Goal: Check status: Check status

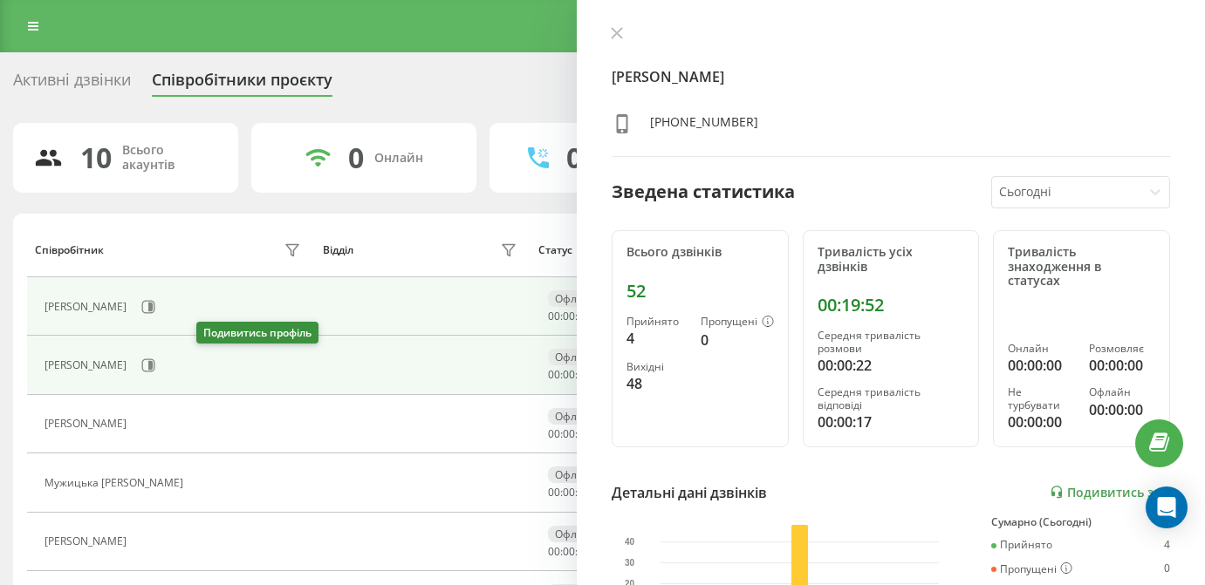
click at [196, 374] on div "[PERSON_NAME]" at bounding box center [174, 366] width 261 height 30
click at [155, 370] on icon at bounding box center [148, 365] width 13 height 13
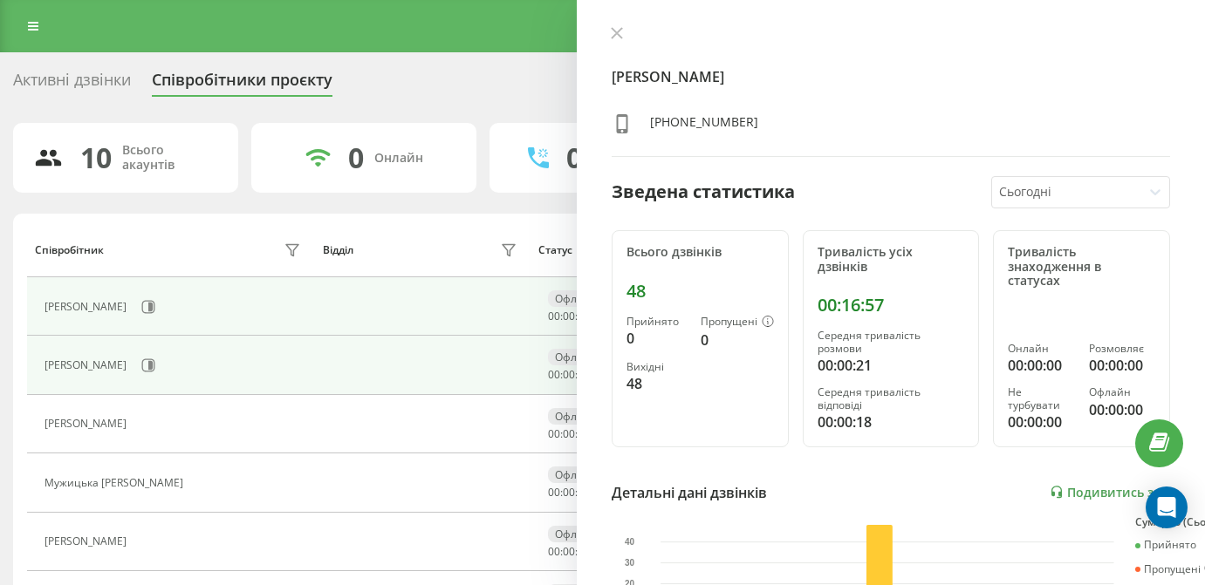
click at [131, 304] on div "[PERSON_NAME]" at bounding box center [87, 307] width 86 height 12
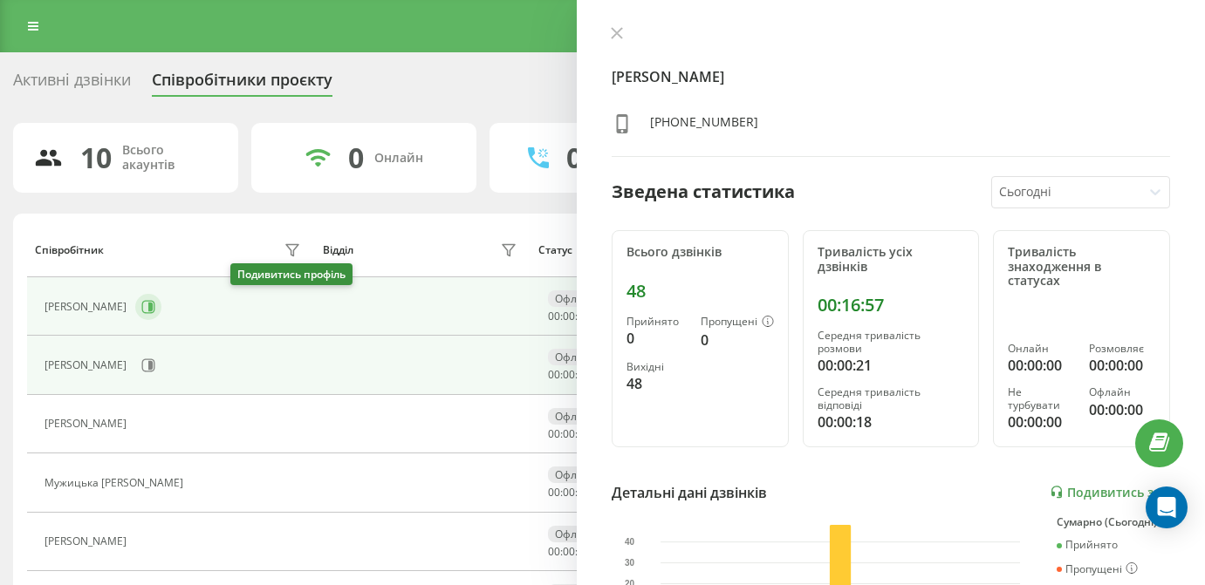
click at [155, 304] on icon at bounding box center [148, 307] width 14 height 14
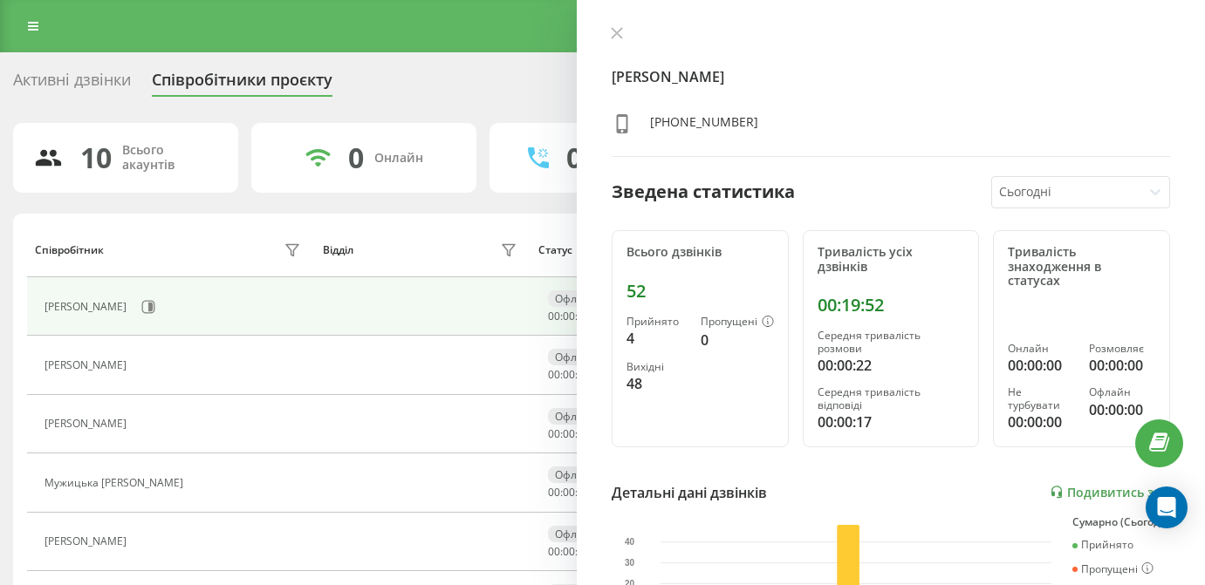
scroll to position [181, 0]
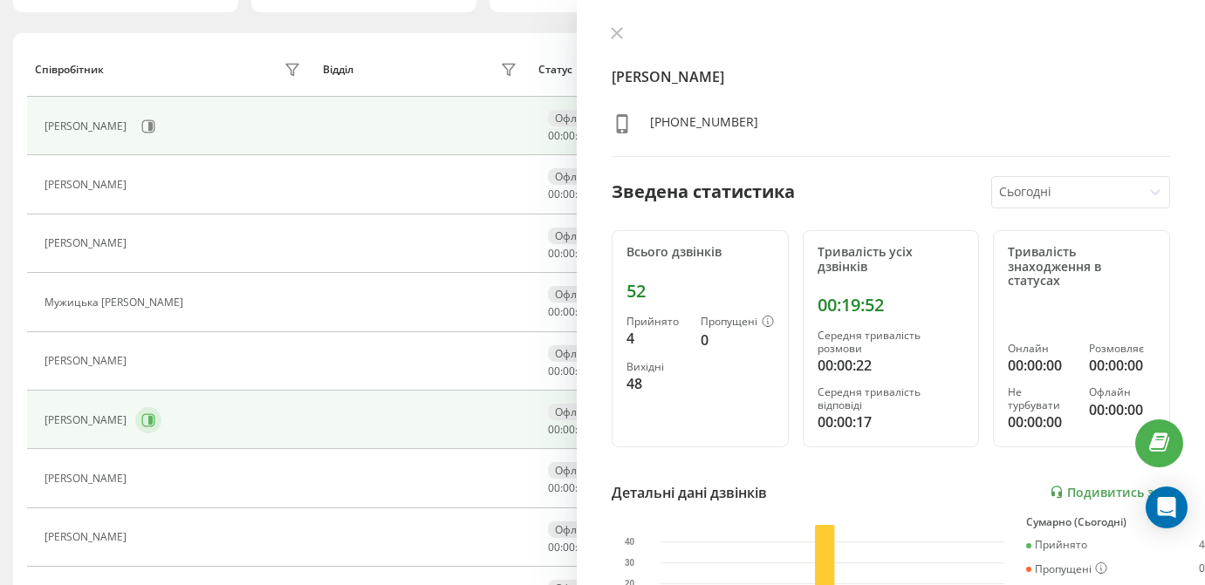
click at [155, 413] on icon at bounding box center [148, 419] width 13 height 13
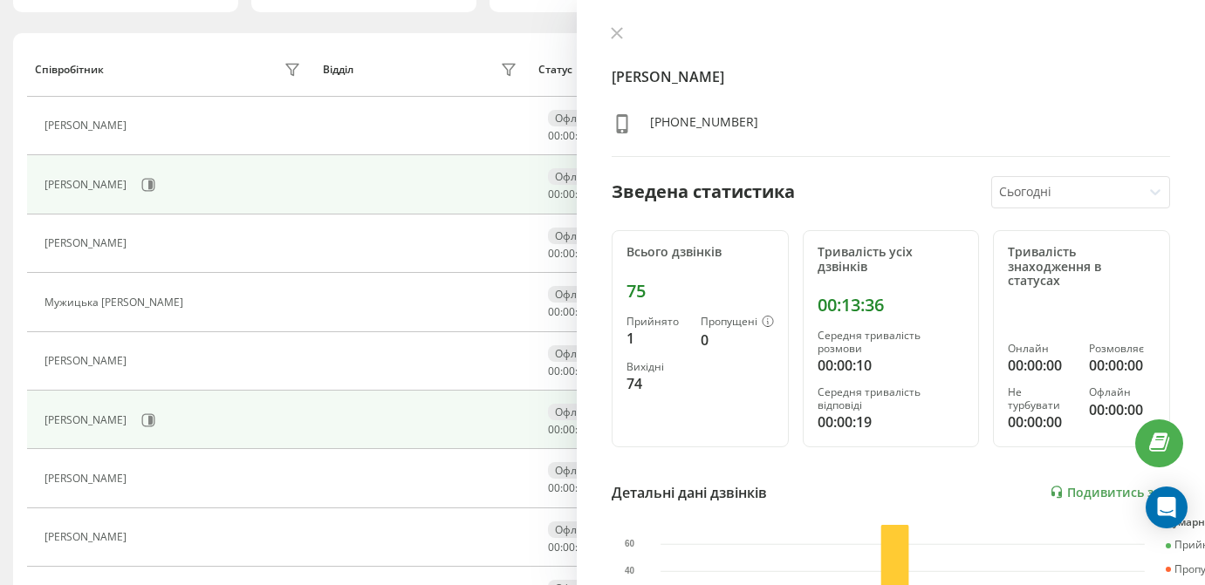
scroll to position [125, 0]
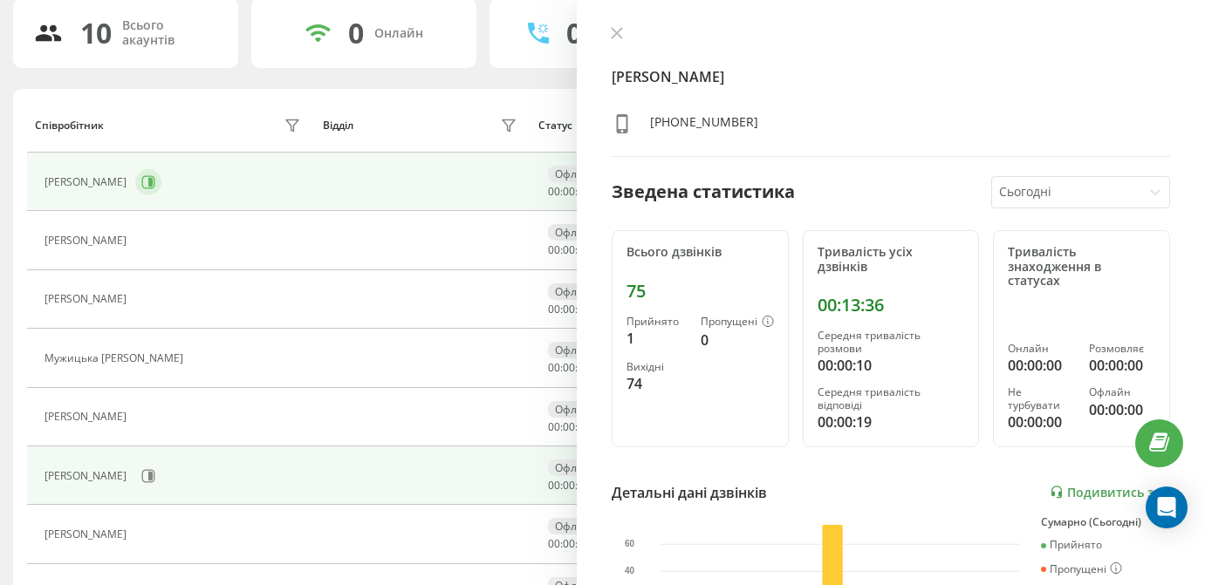
click at [155, 188] on icon at bounding box center [148, 182] width 14 height 14
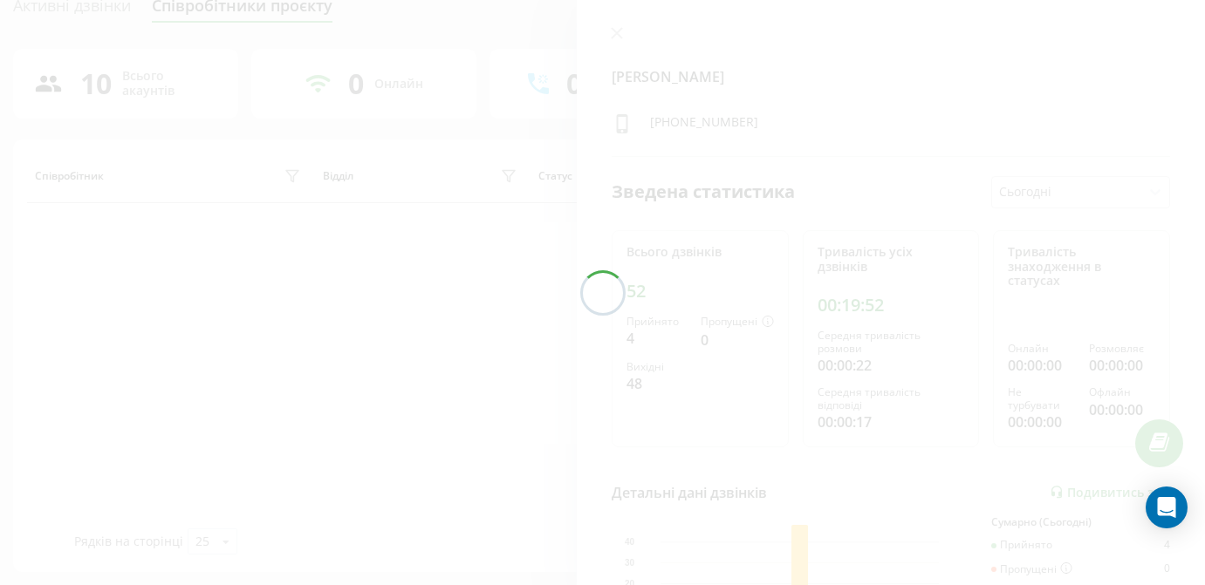
scroll to position [73, 0]
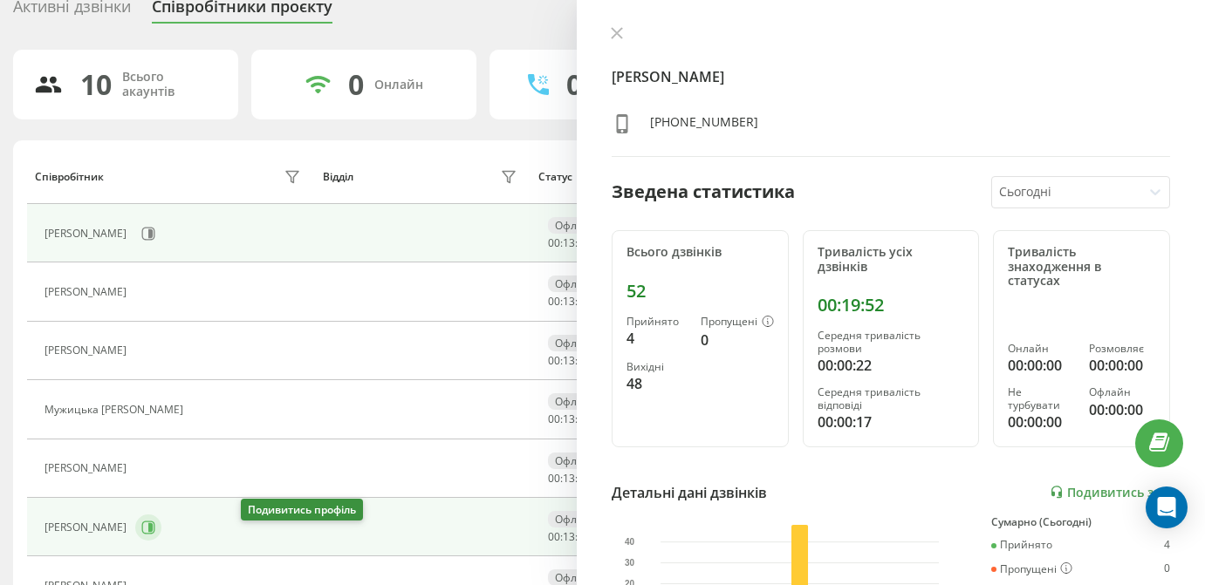
click at [161, 536] on button at bounding box center [148, 528] width 26 height 26
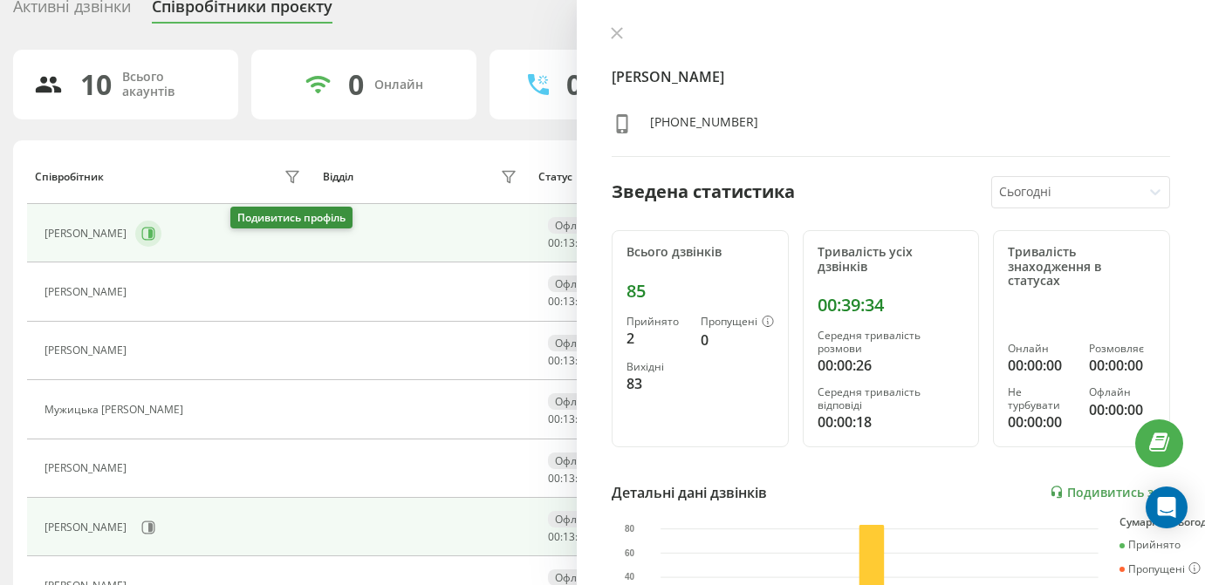
click at [153, 238] on icon at bounding box center [150, 233] width 4 height 9
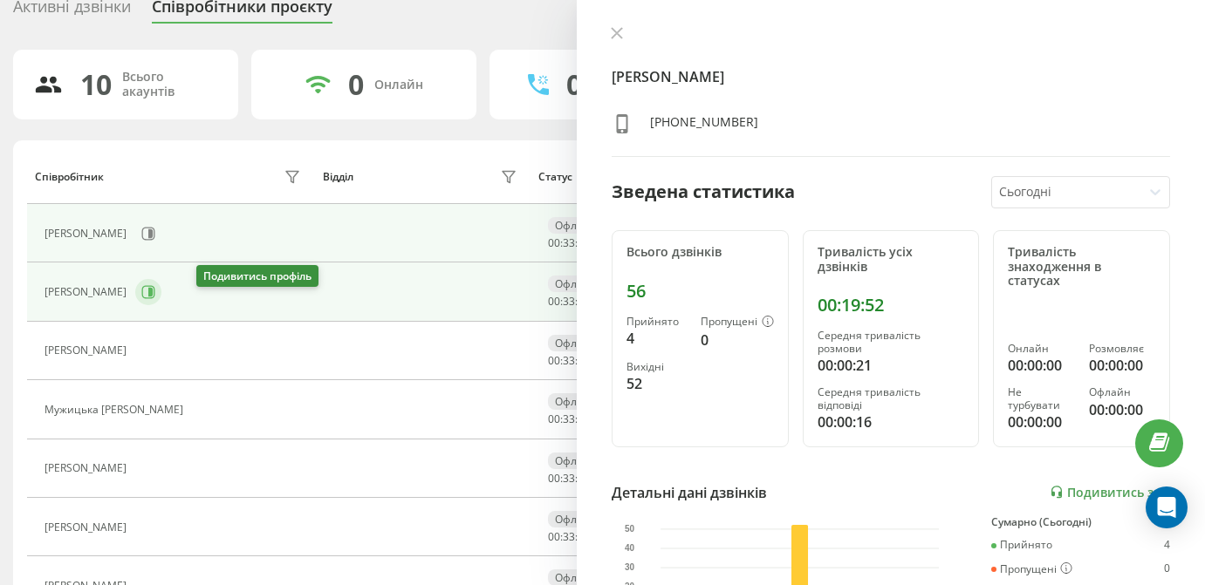
click at [155, 299] on icon at bounding box center [148, 292] width 14 height 14
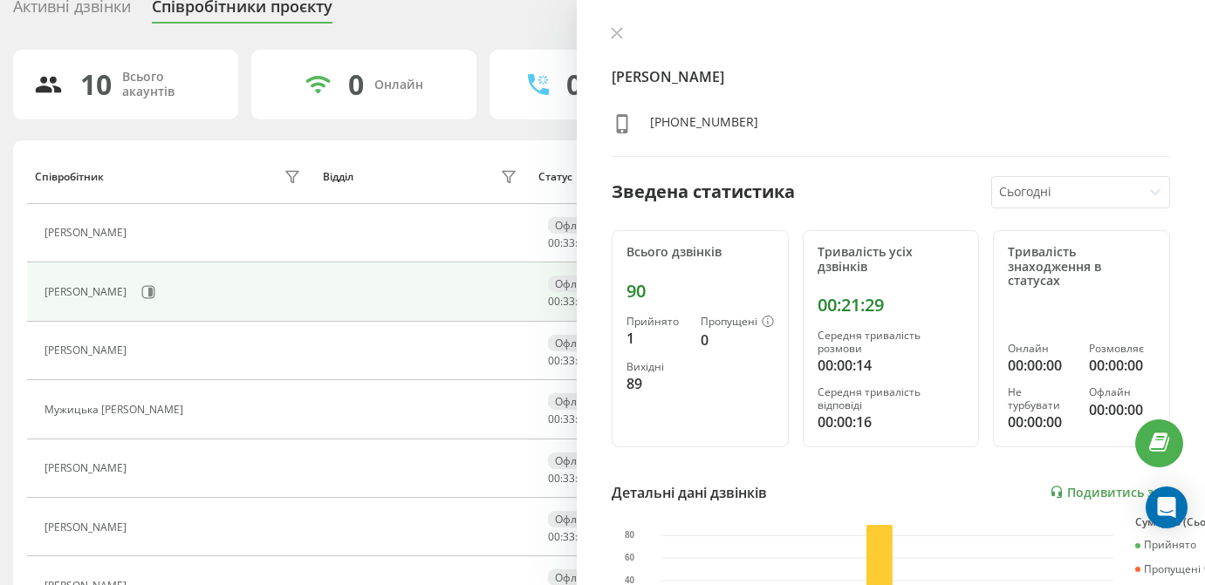
click at [239, 246] on div "[PERSON_NAME]" at bounding box center [174, 234] width 261 height 24
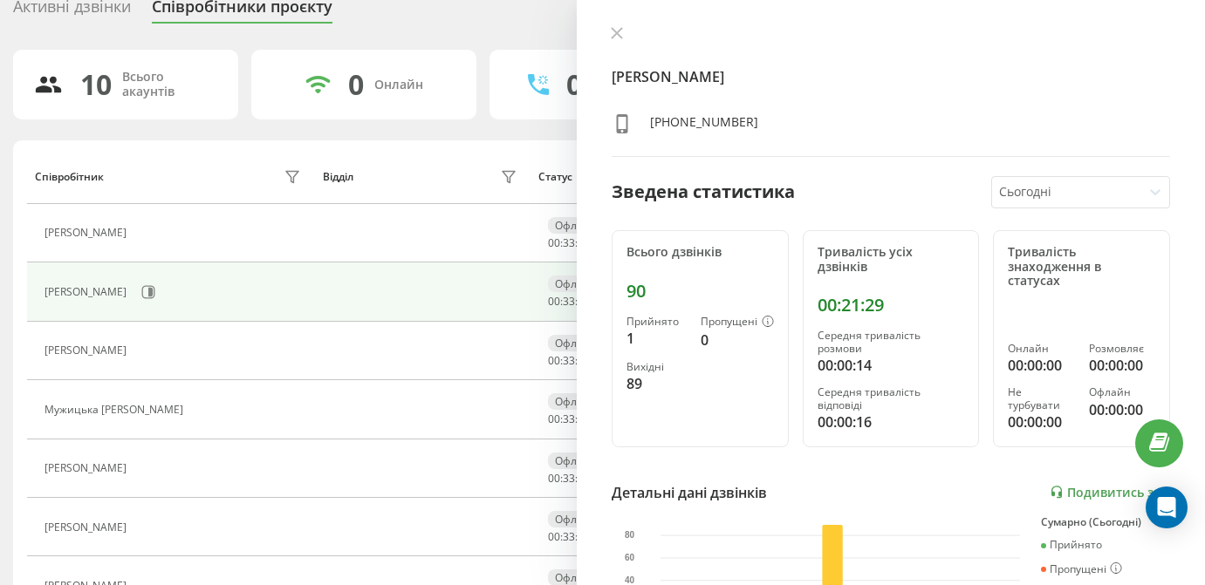
click at [153, 241] on icon at bounding box center [146, 234] width 14 height 14
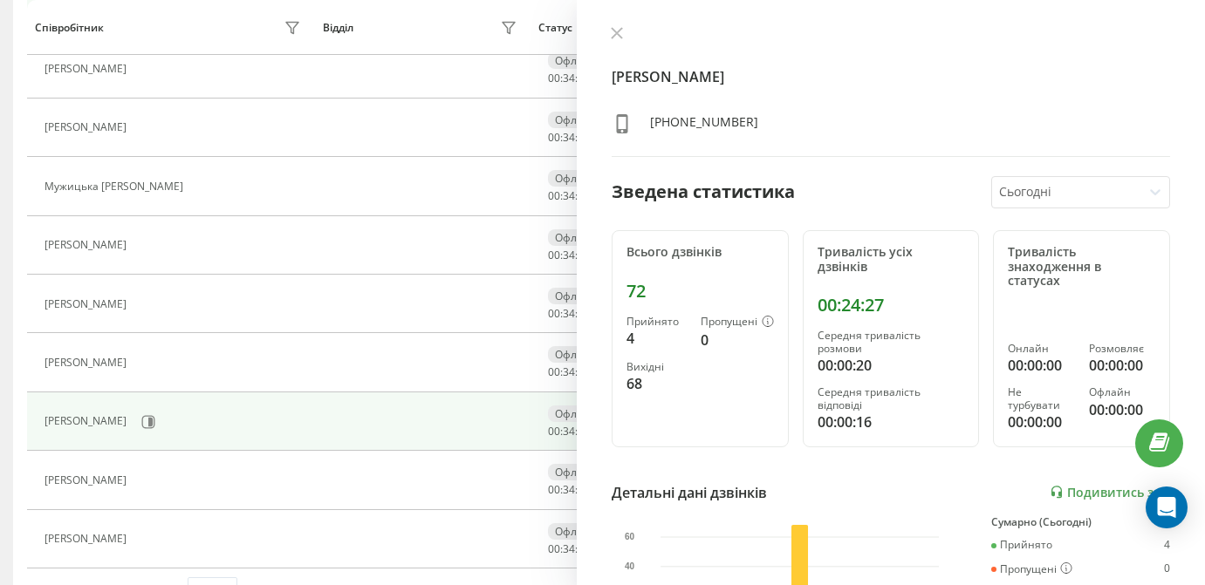
scroll to position [297, 0]
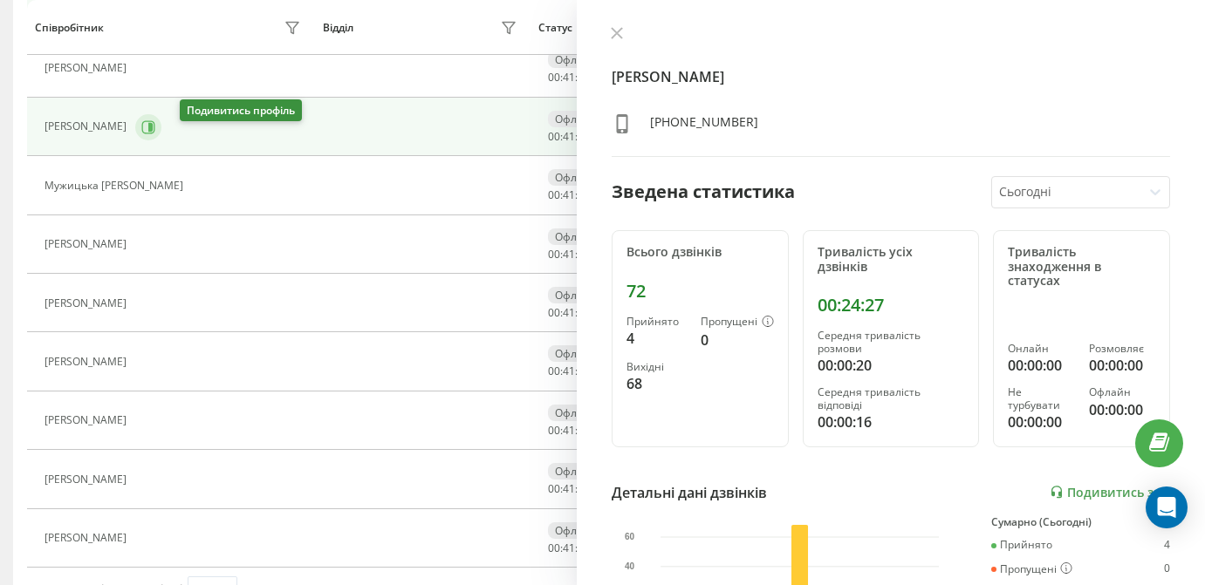
click at [155, 133] on icon at bounding box center [148, 126] width 13 height 13
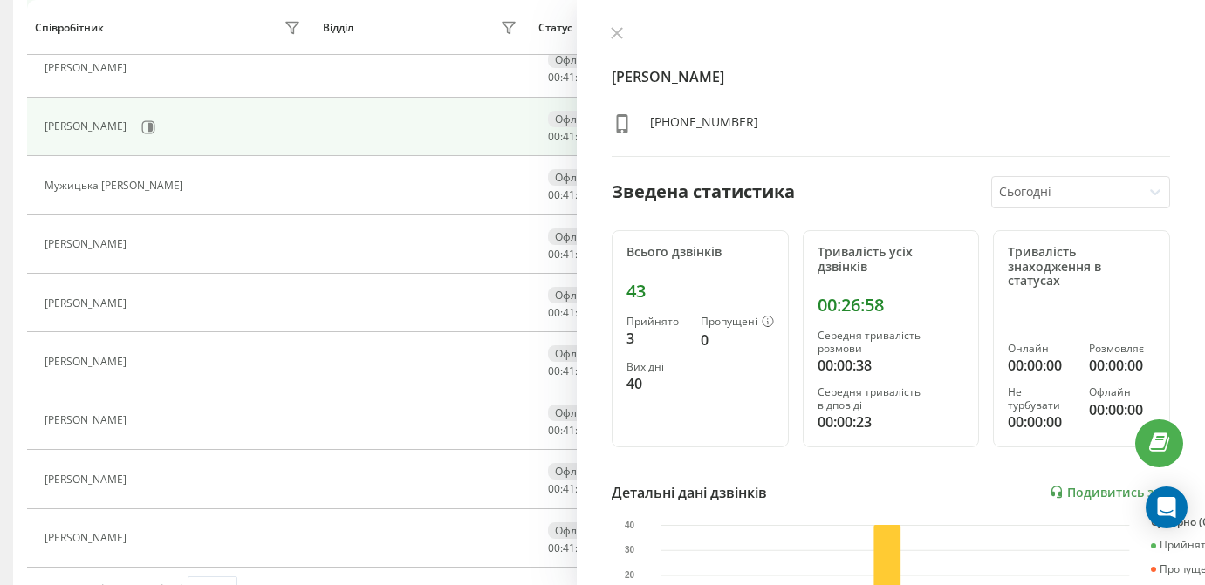
scroll to position [90, 0]
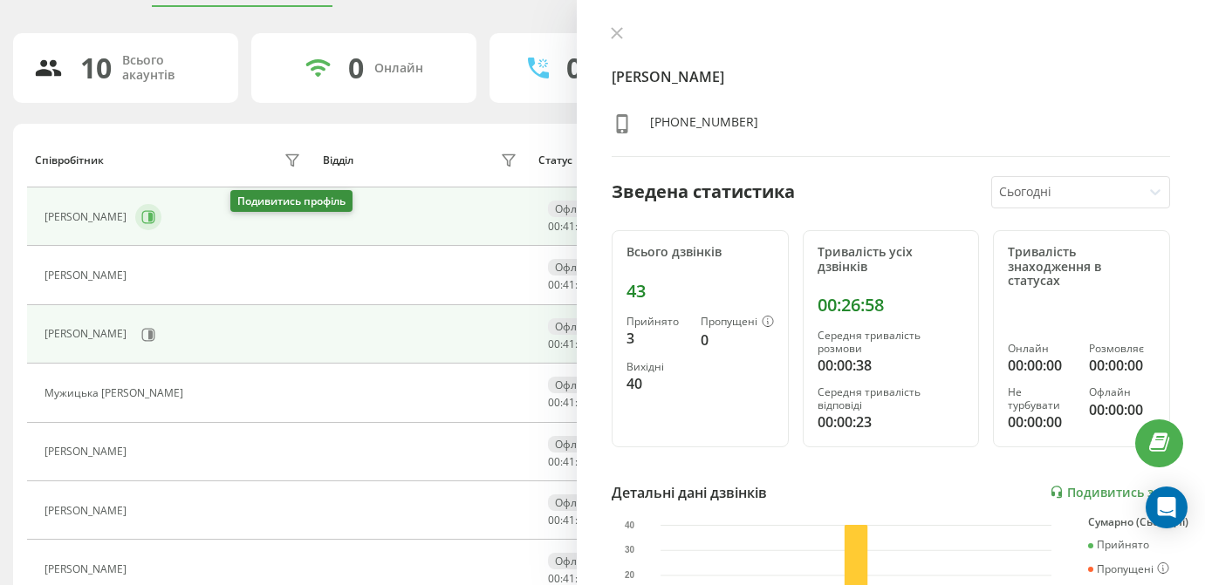
click at [155, 223] on icon at bounding box center [148, 216] width 13 height 13
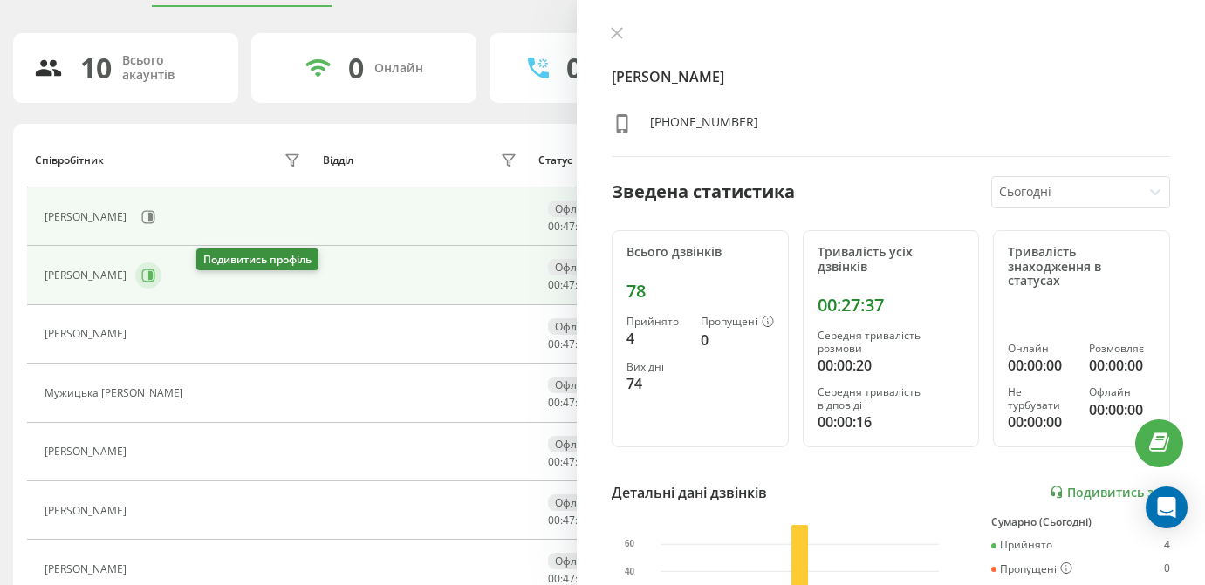
click at [155, 283] on icon at bounding box center [148, 276] width 14 height 14
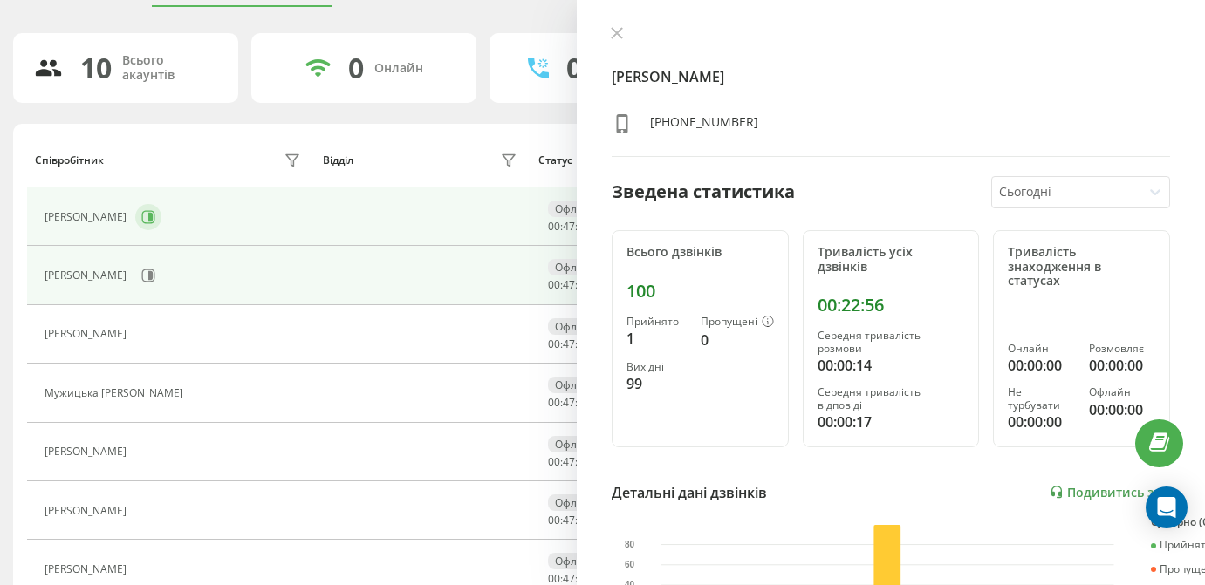
click at [155, 223] on icon at bounding box center [148, 216] width 13 height 13
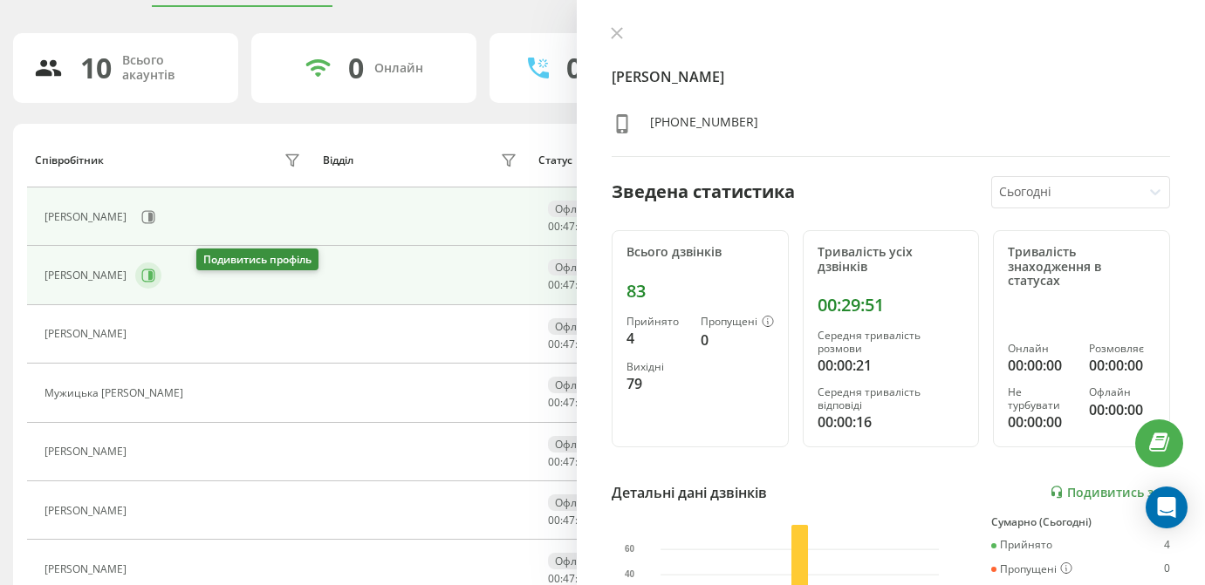
click at [155, 283] on icon at bounding box center [148, 276] width 13 height 13
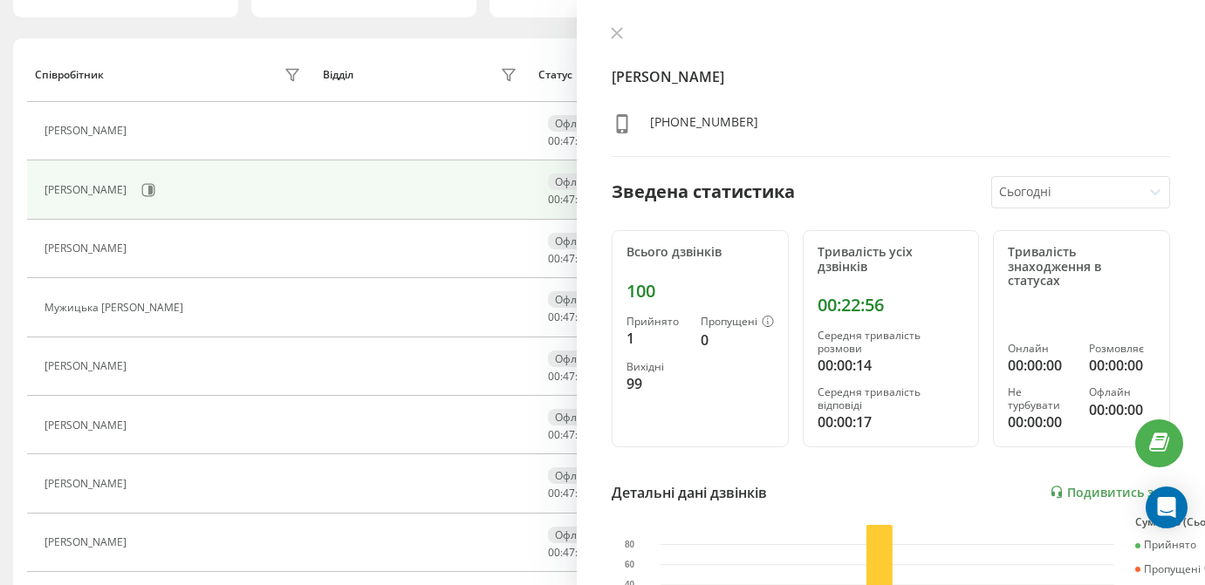
scroll to position [212, 0]
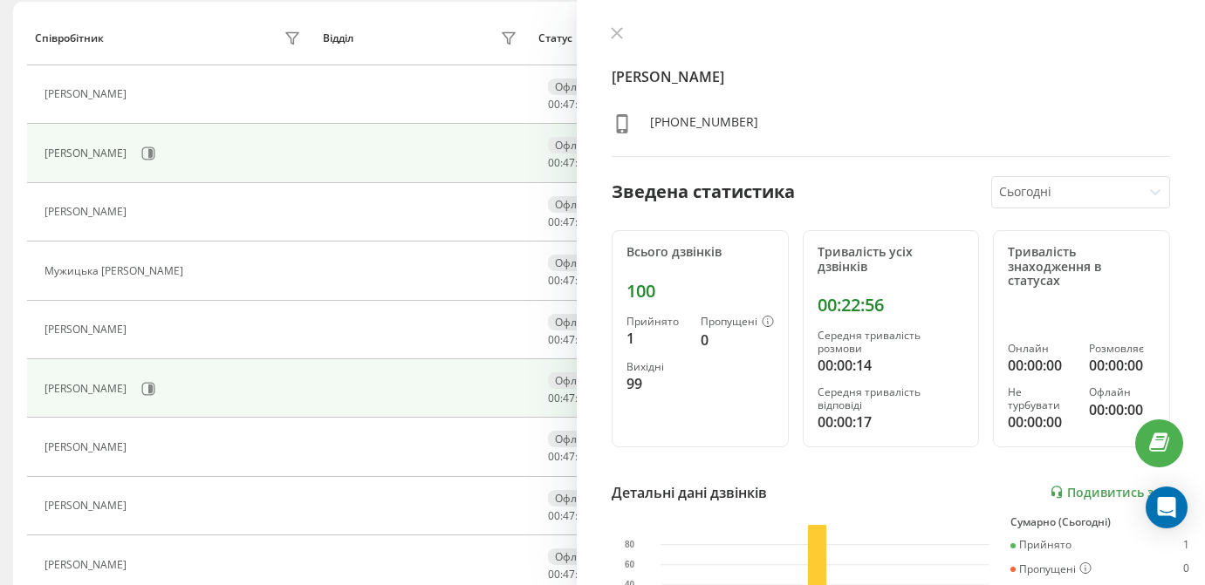
click at [236, 401] on div "[PERSON_NAME]" at bounding box center [174, 389] width 261 height 30
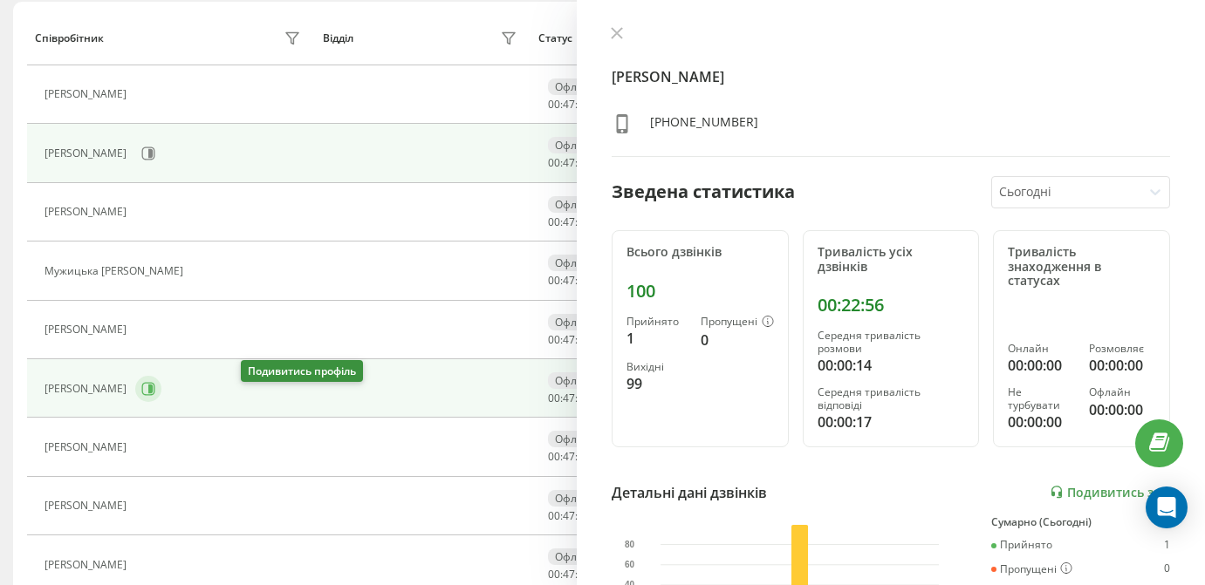
click at [153, 393] on icon at bounding box center [150, 389] width 4 height 9
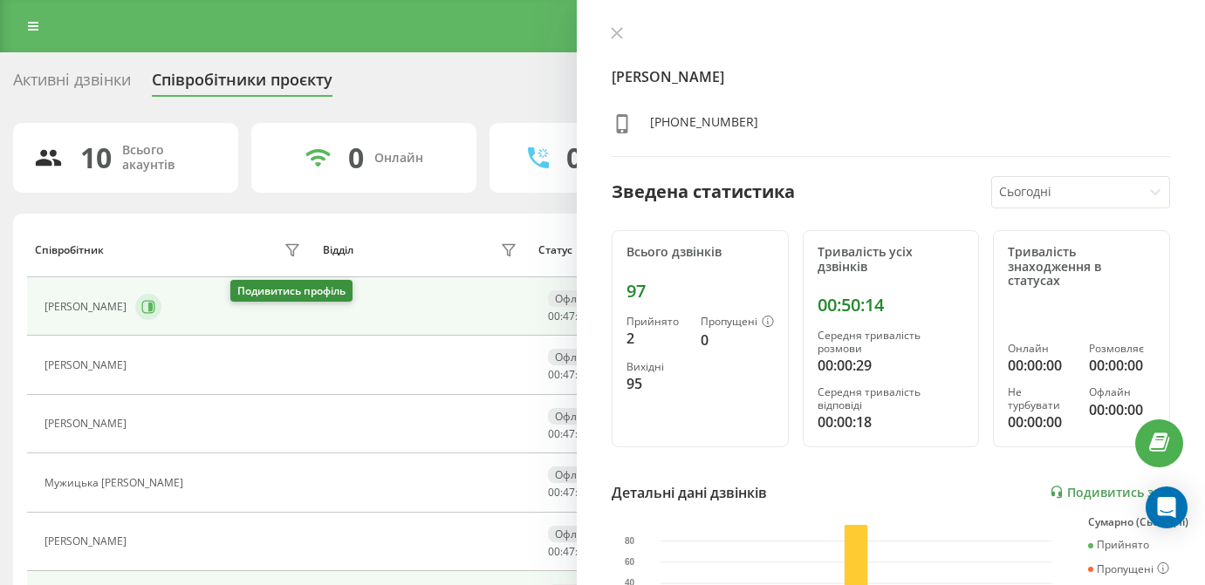
click at [161, 312] on button at bounding box center [148, 307] width 26 height 26
